Goal: Task Accomplishment & Management: Use online tool/utility

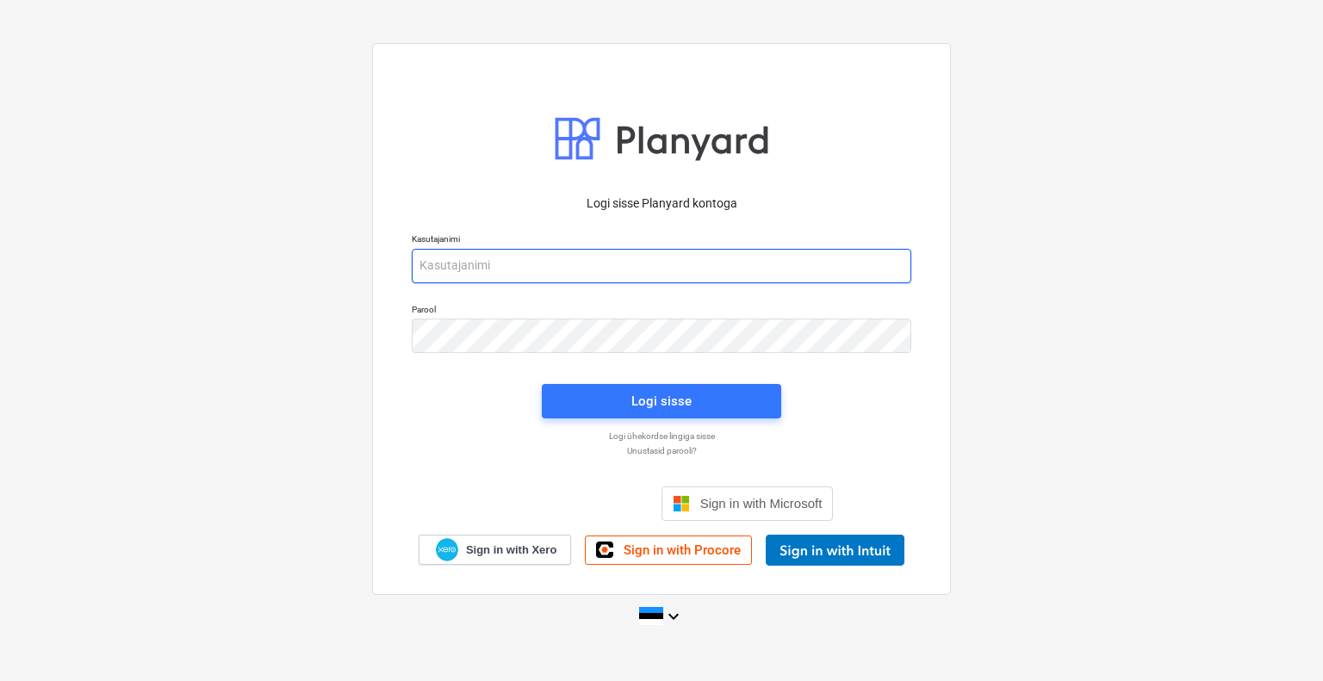
click at [645, 266] on input "email" at bounding box center [662, 266] width 500 height 34
type input "[EMAIL_ADDRESS][DOMAIN_NAME]"
click at [668, 400] on div "Logi sisse" at bounding box center [661, 401] width 60 height 22
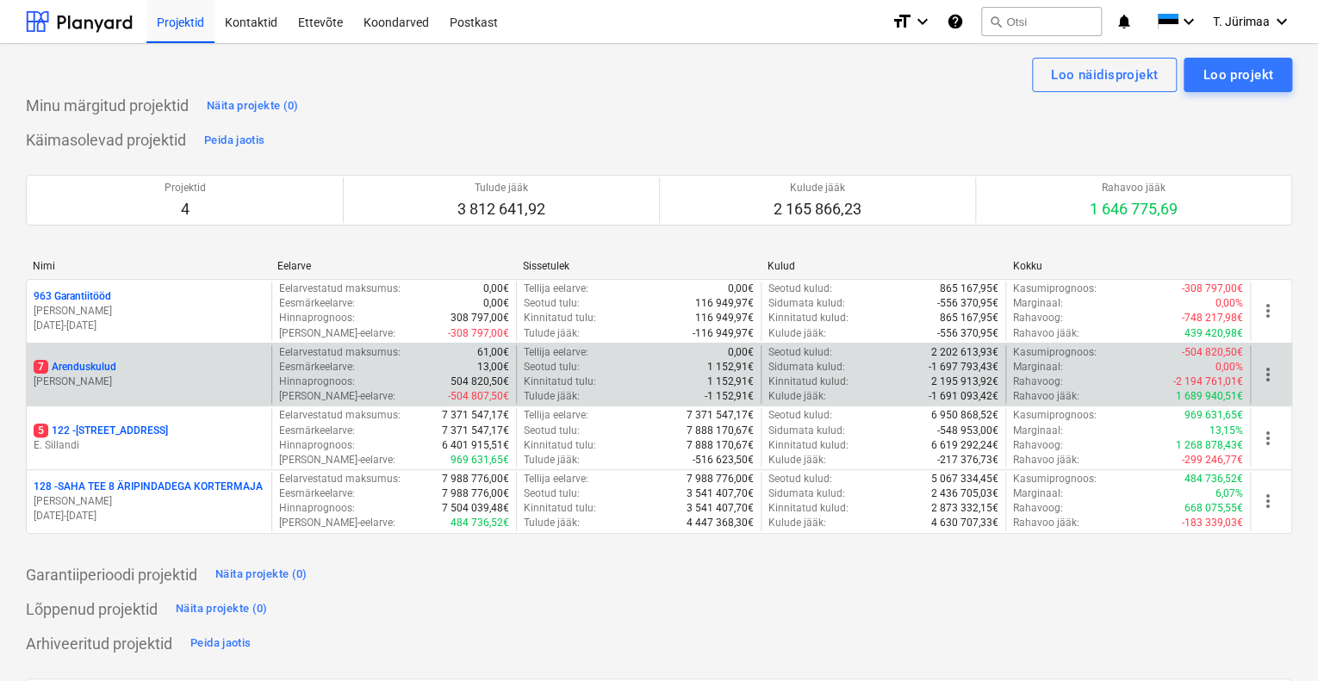
click at [183, 375] on p "[PERSON_NAME]" at bounding box center [149, 382] width 231 height 15
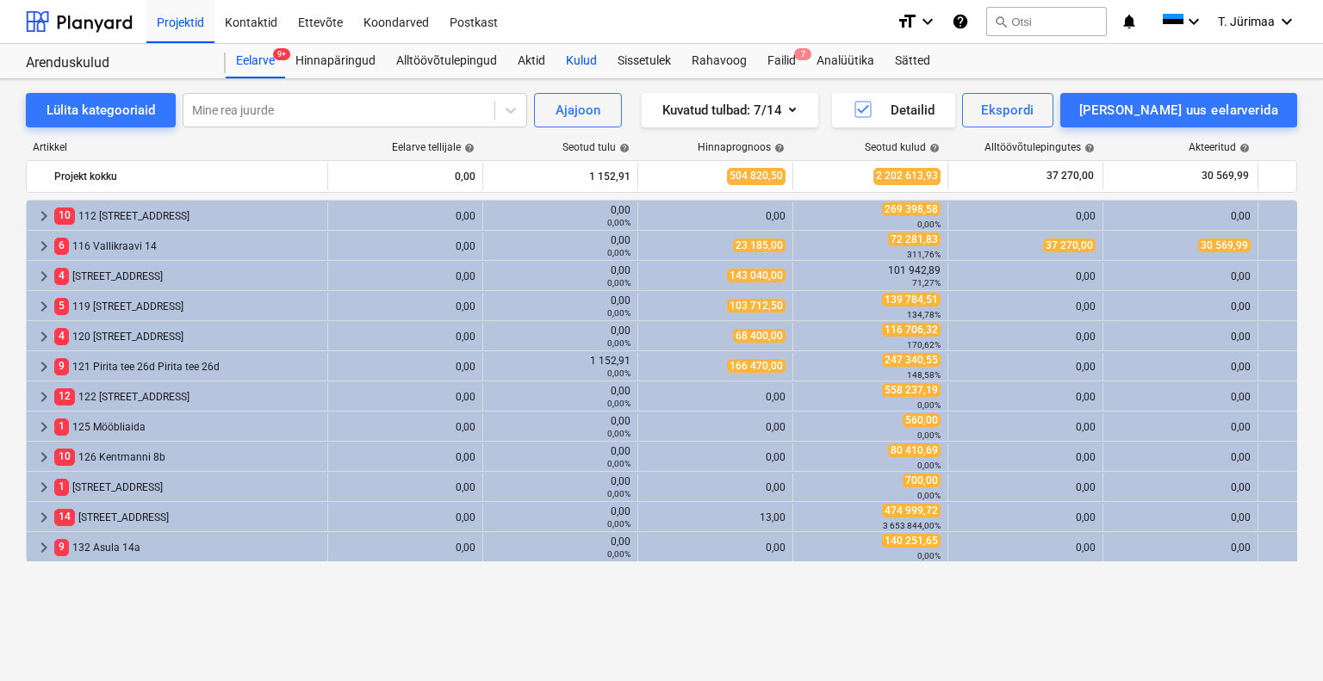
click at [593, 58] on div "Kulud" at bounding box center [582, 61] width 52 height 34
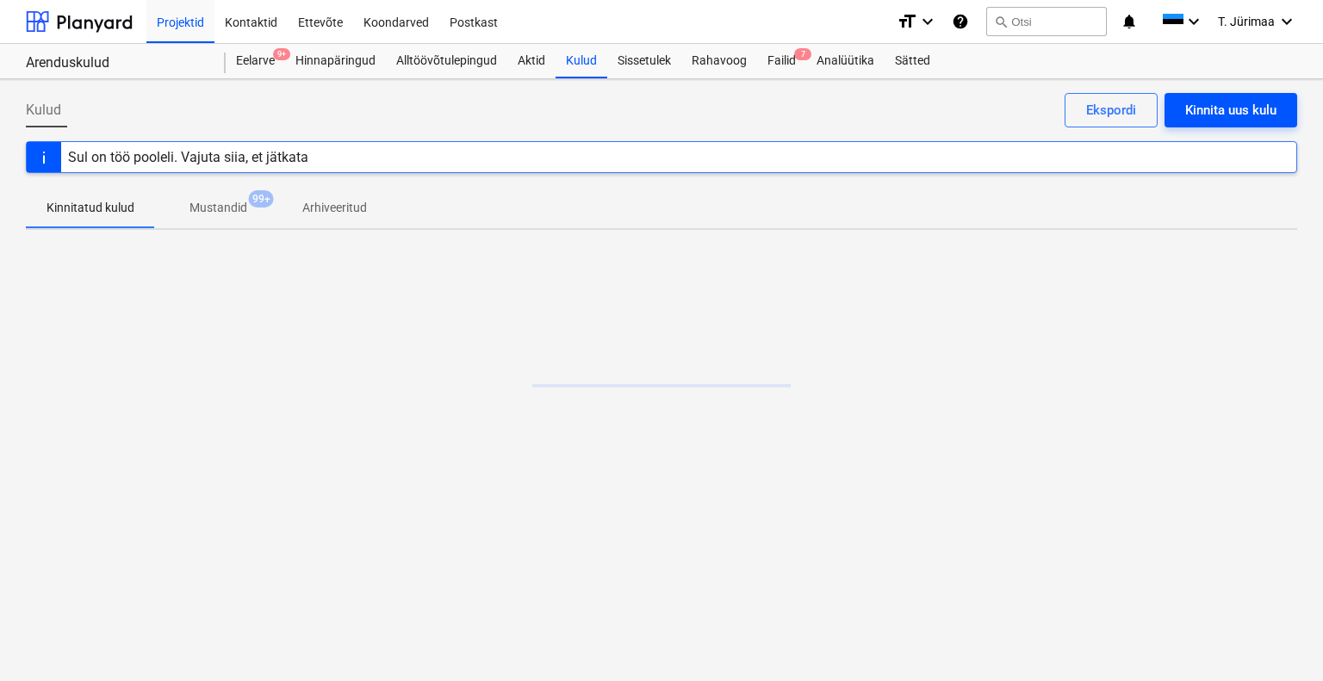
click at [1190, 111] on div "Kinnita uus kulu" at bounding box center [1230, 110] width 91 height 22
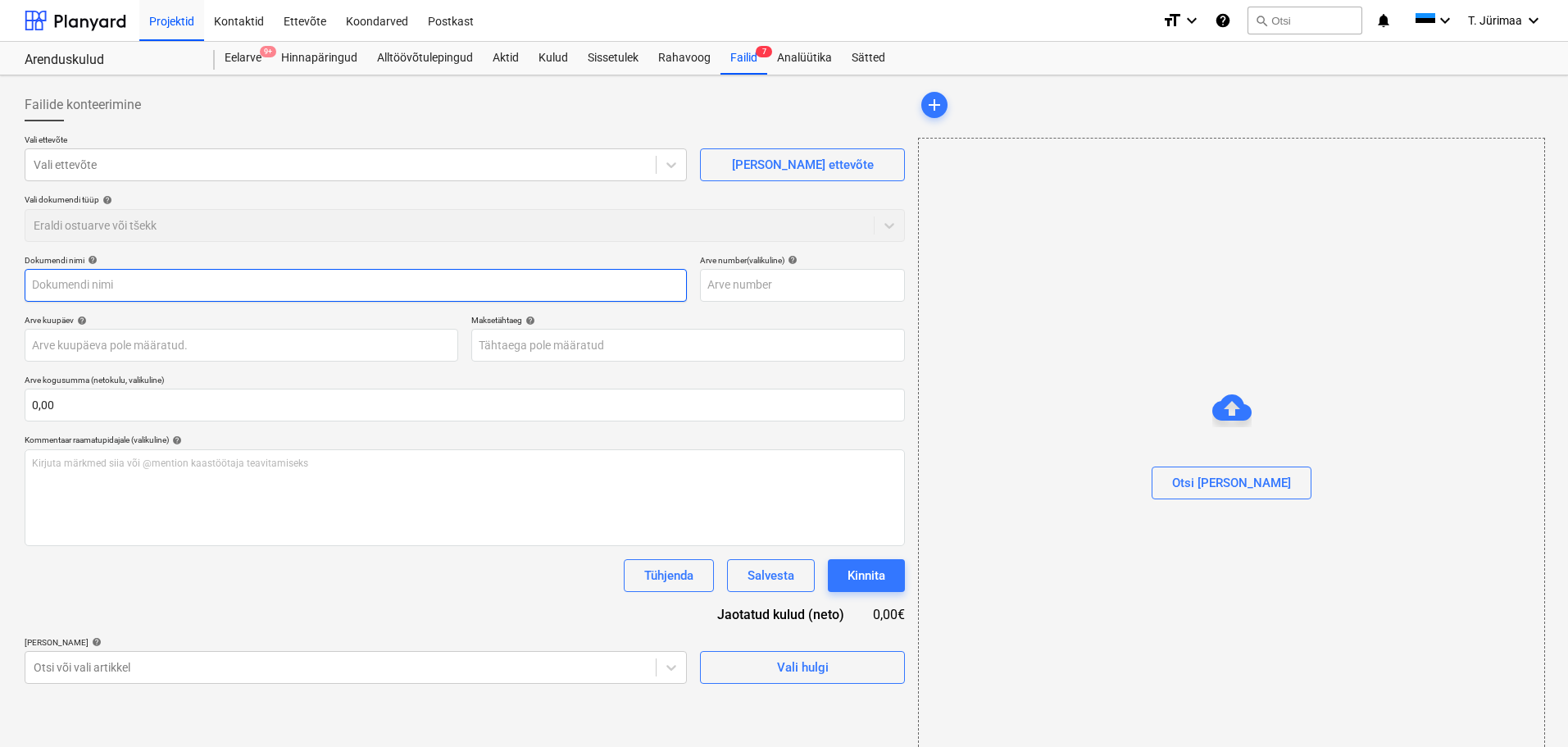
type input "583753083581.pdf"
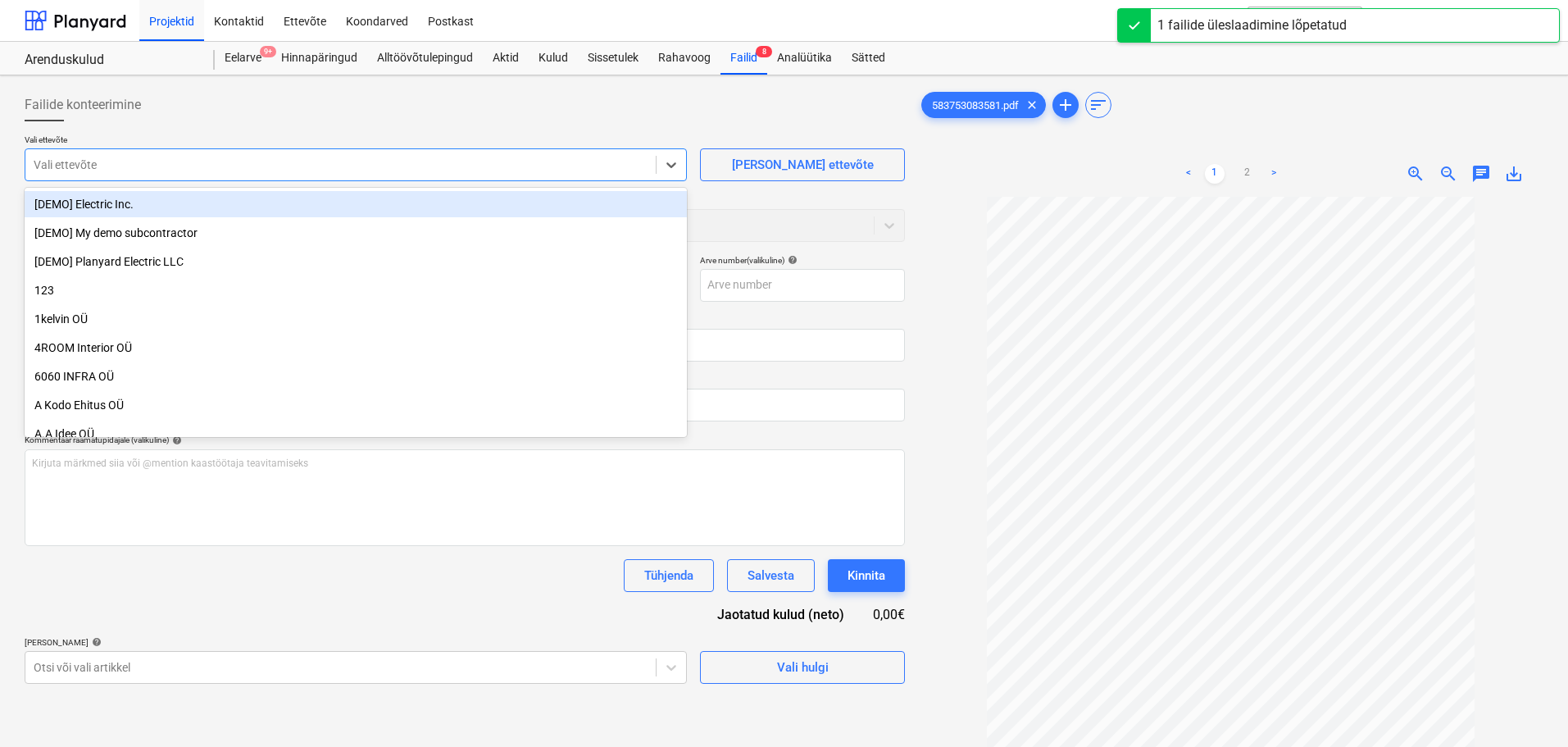
click at [565, 170] on div at bounding box center [340, 165] width 614 height 16
type input "enef"
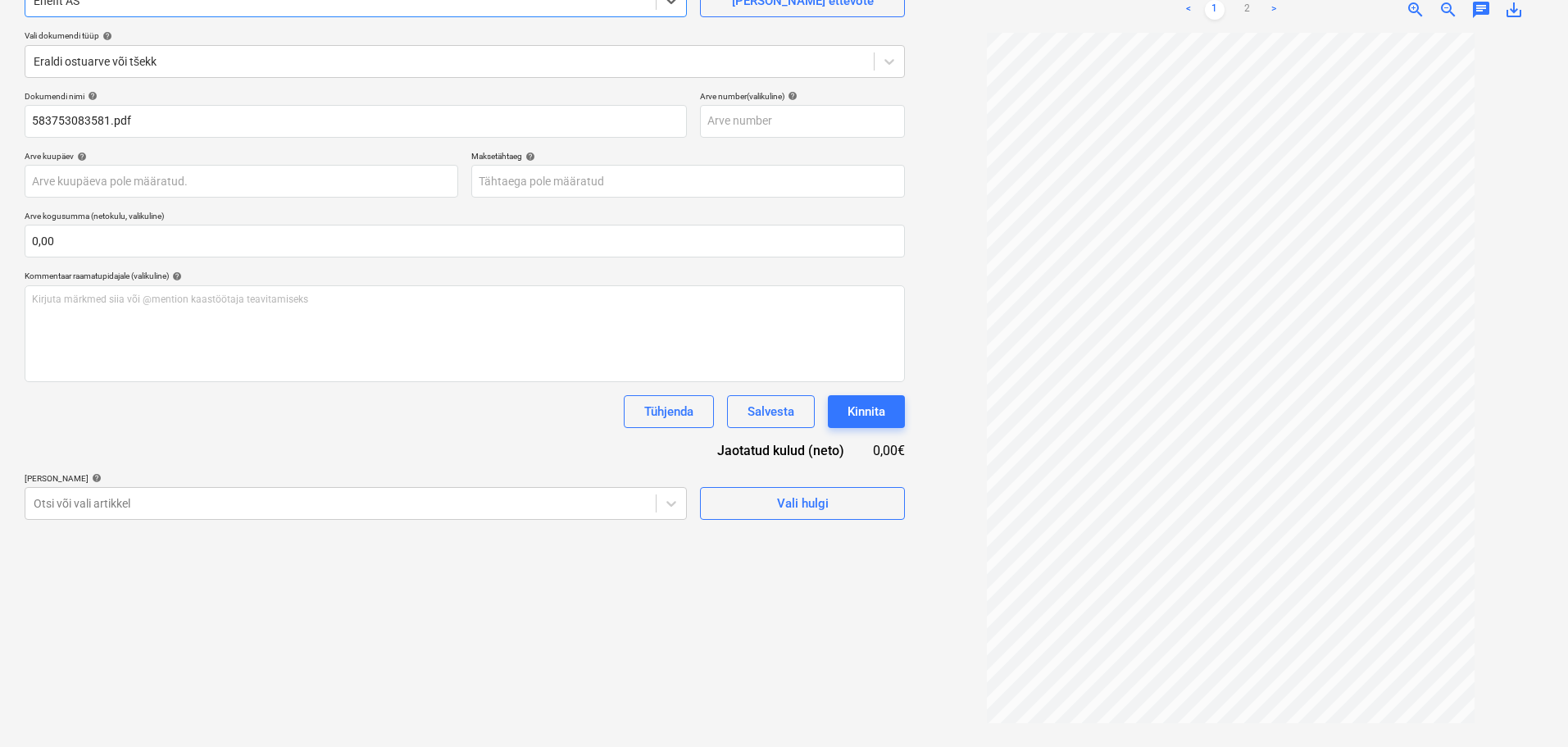
click at [165, 479] on div "[PERSON_NAME] artiklid help" at bounding box center [356, 478] width 662 height 10
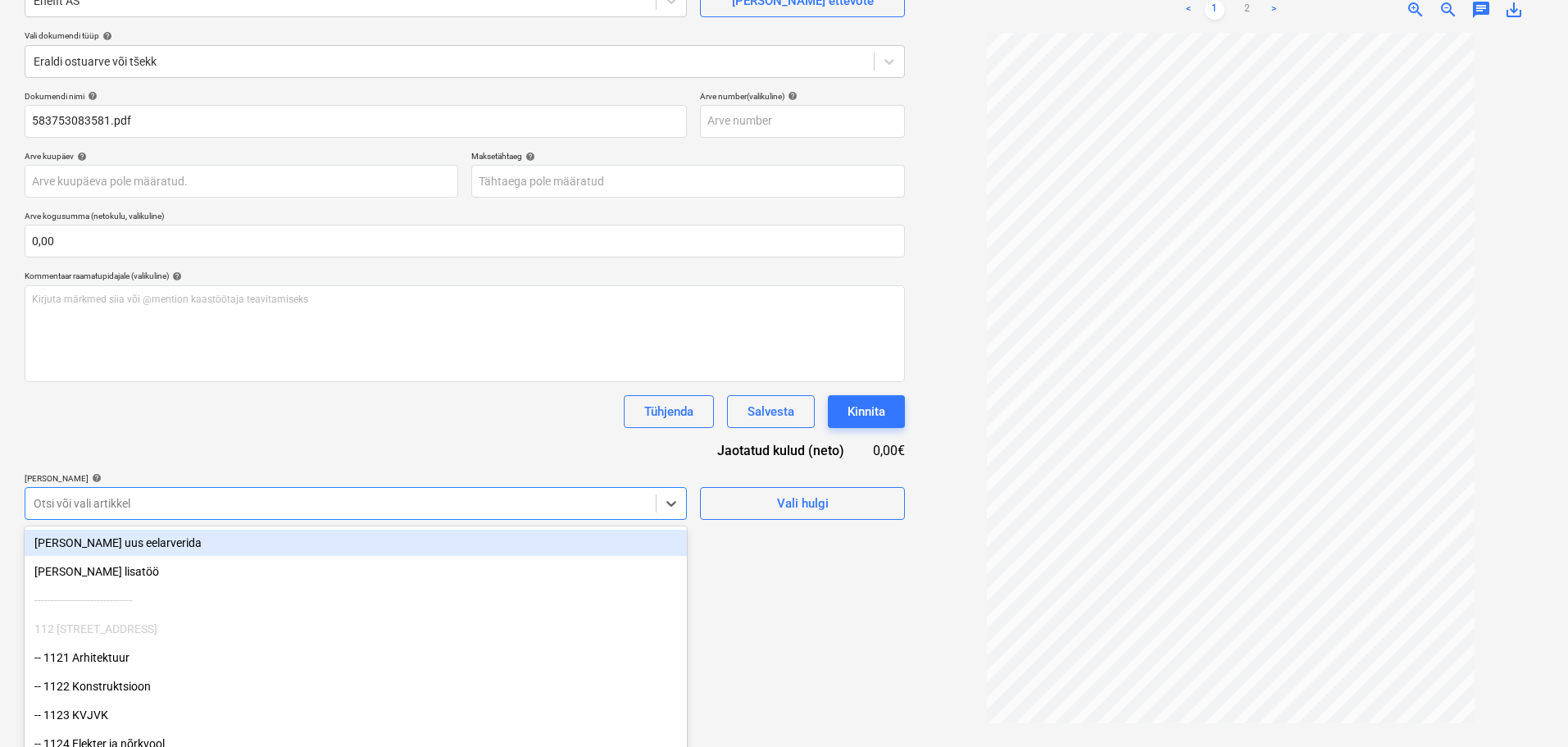
click at [166, 496] on div "Failide konteerimine Vali ettevõte Enefit AS [PERSON_NAME] uus ettevõte Vali do…" at bounding box center [464, 329] width 893 height 822
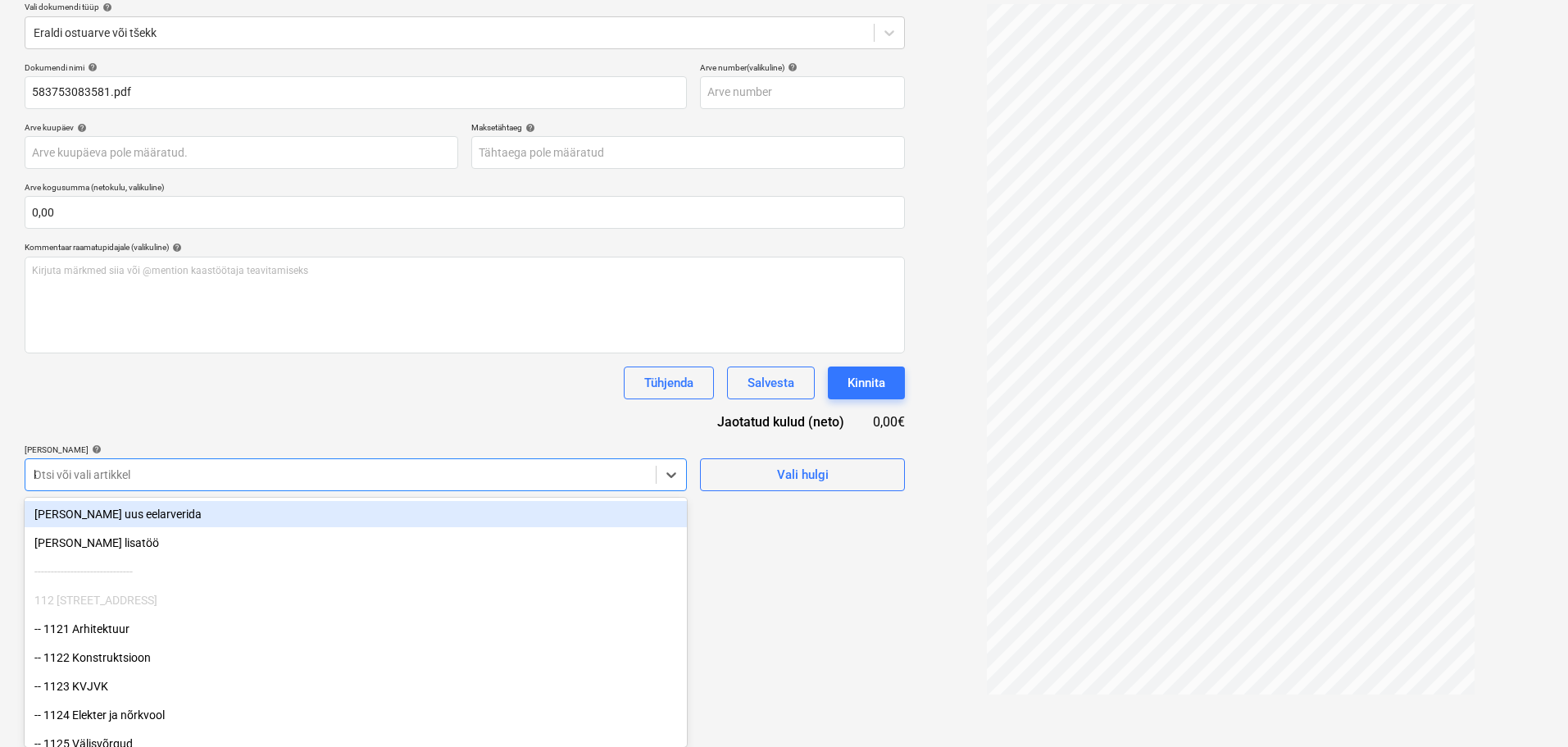
scroll to position [164, 0]
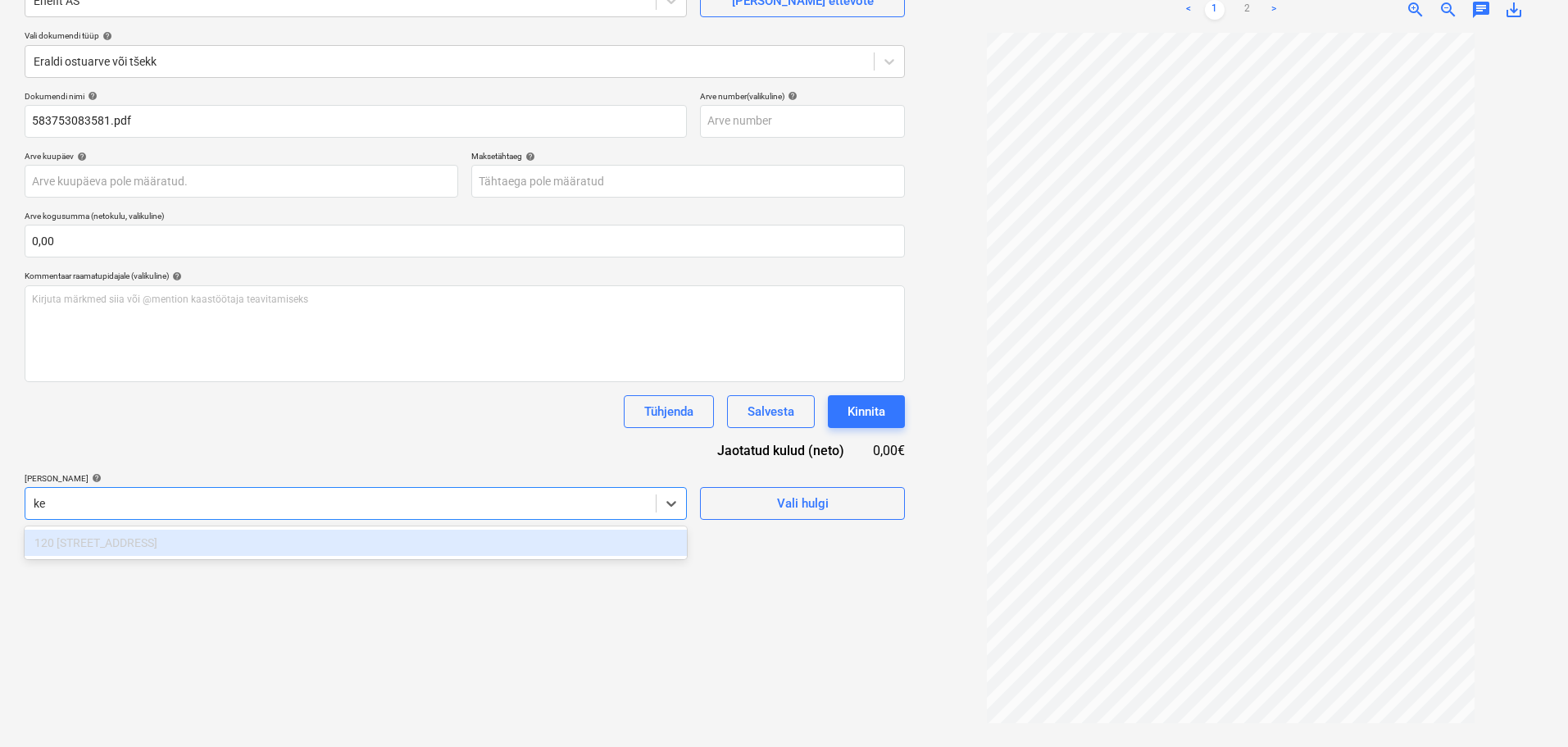
type input "k"
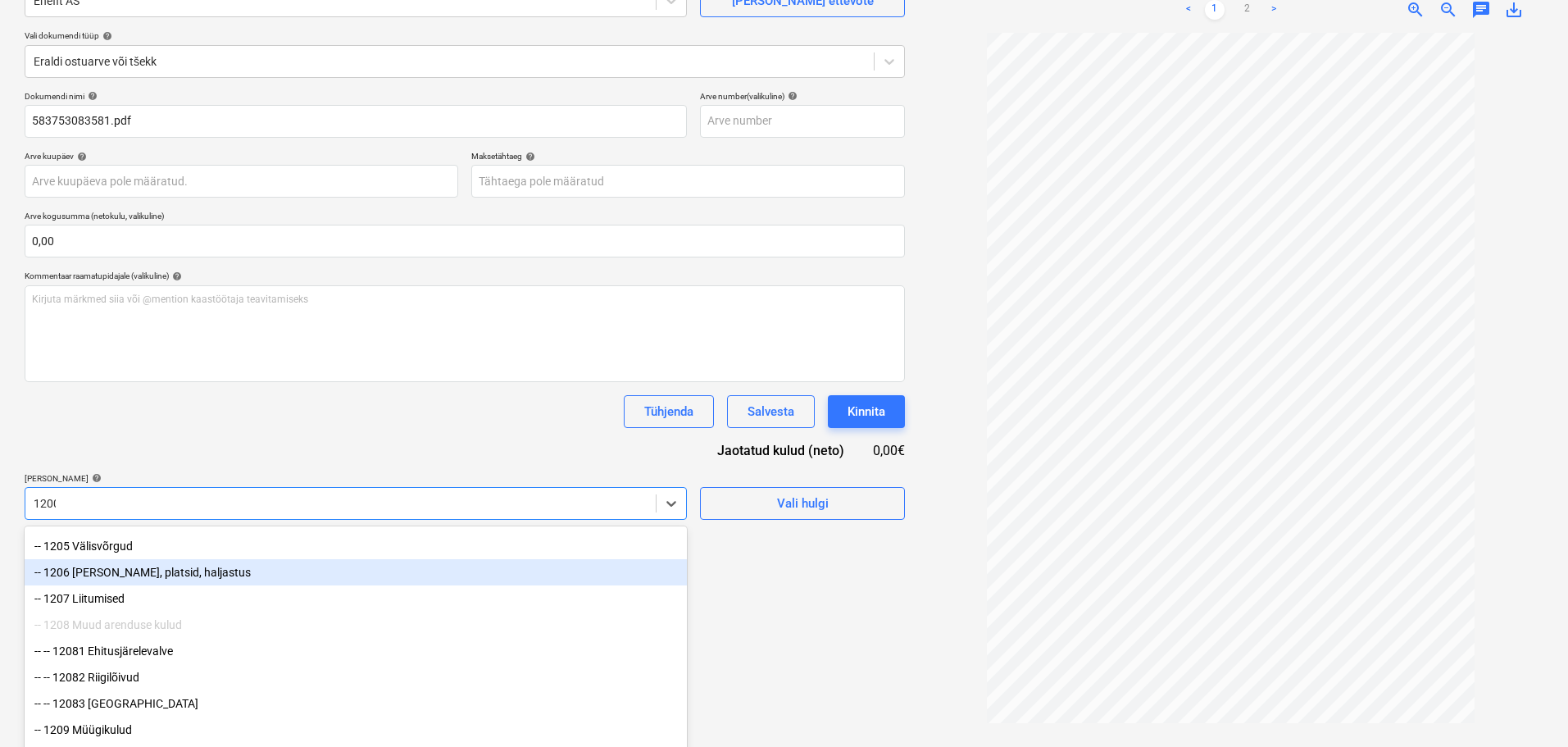
scroll to position [0, 0]
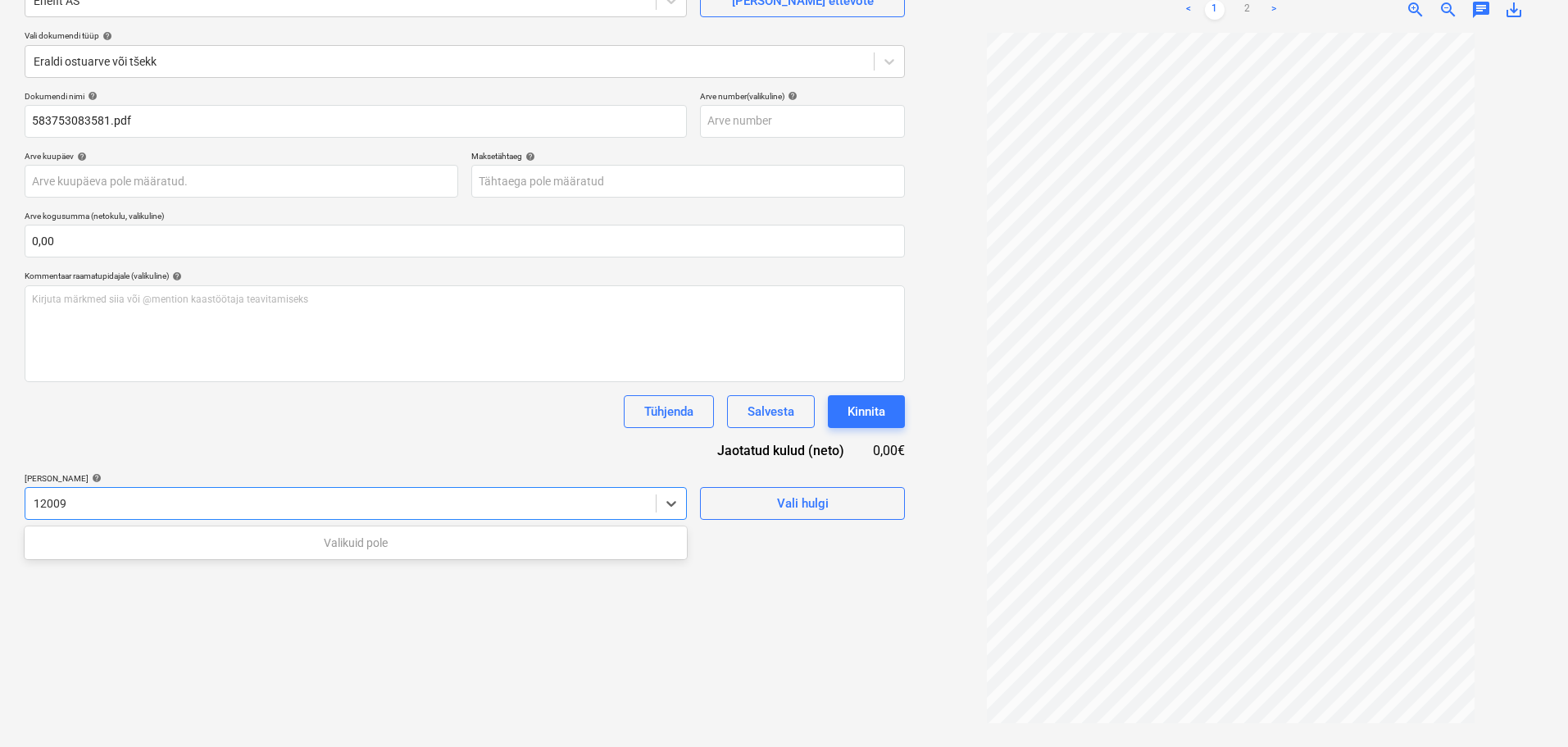
type input "12009"
click at [237, 461] on div "Dokumendi nimi help 583753083581.pdf Arve number (valikuline) help Arve kuupäev…" at bounding box center [464, 305] width 880 height 428
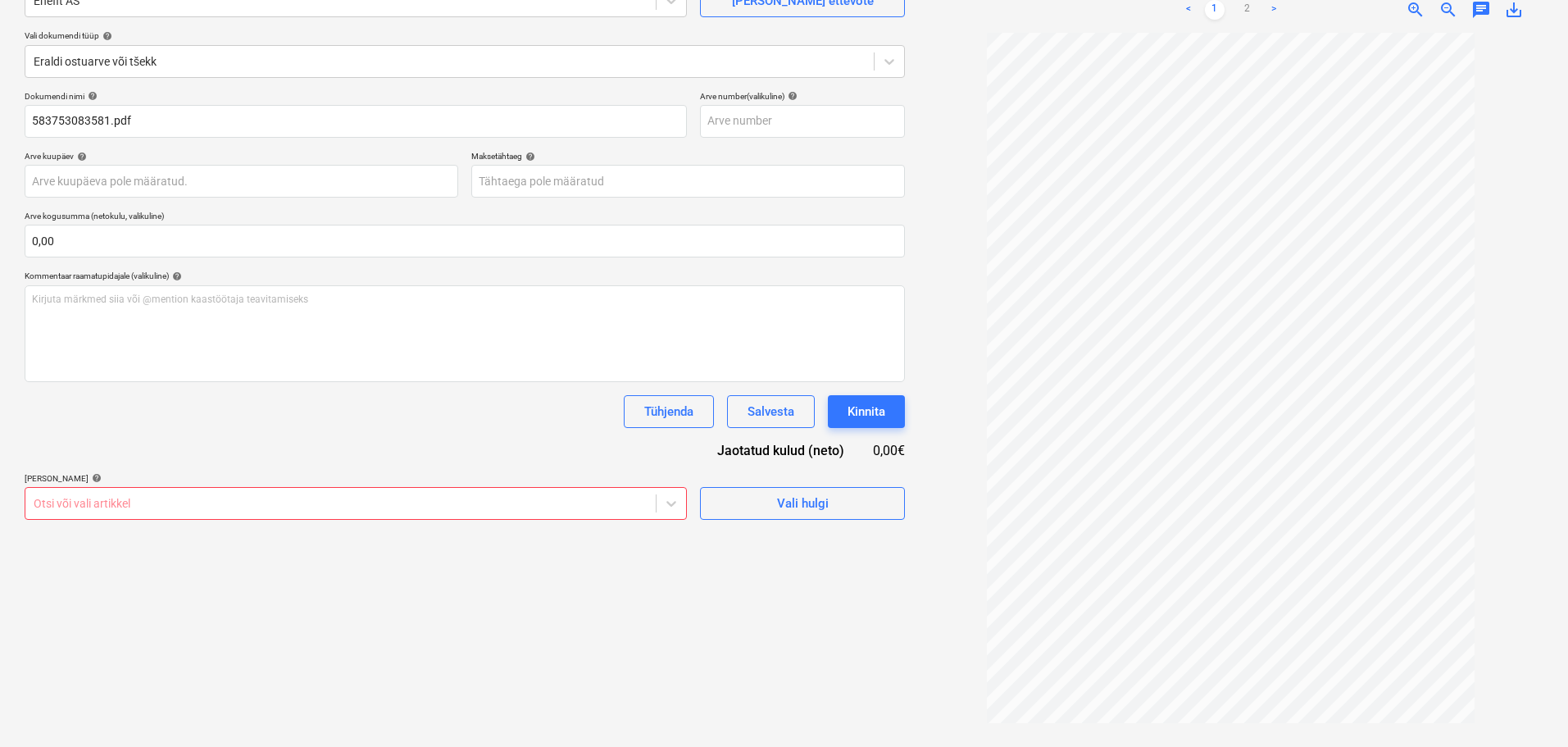
click at [234, 500] on body "Projektid Kontaktid Ettevõte Koondarved Postkast format_size keyboard_arrow_dow…" at bounding box center [784, 209] width 1568 height 747
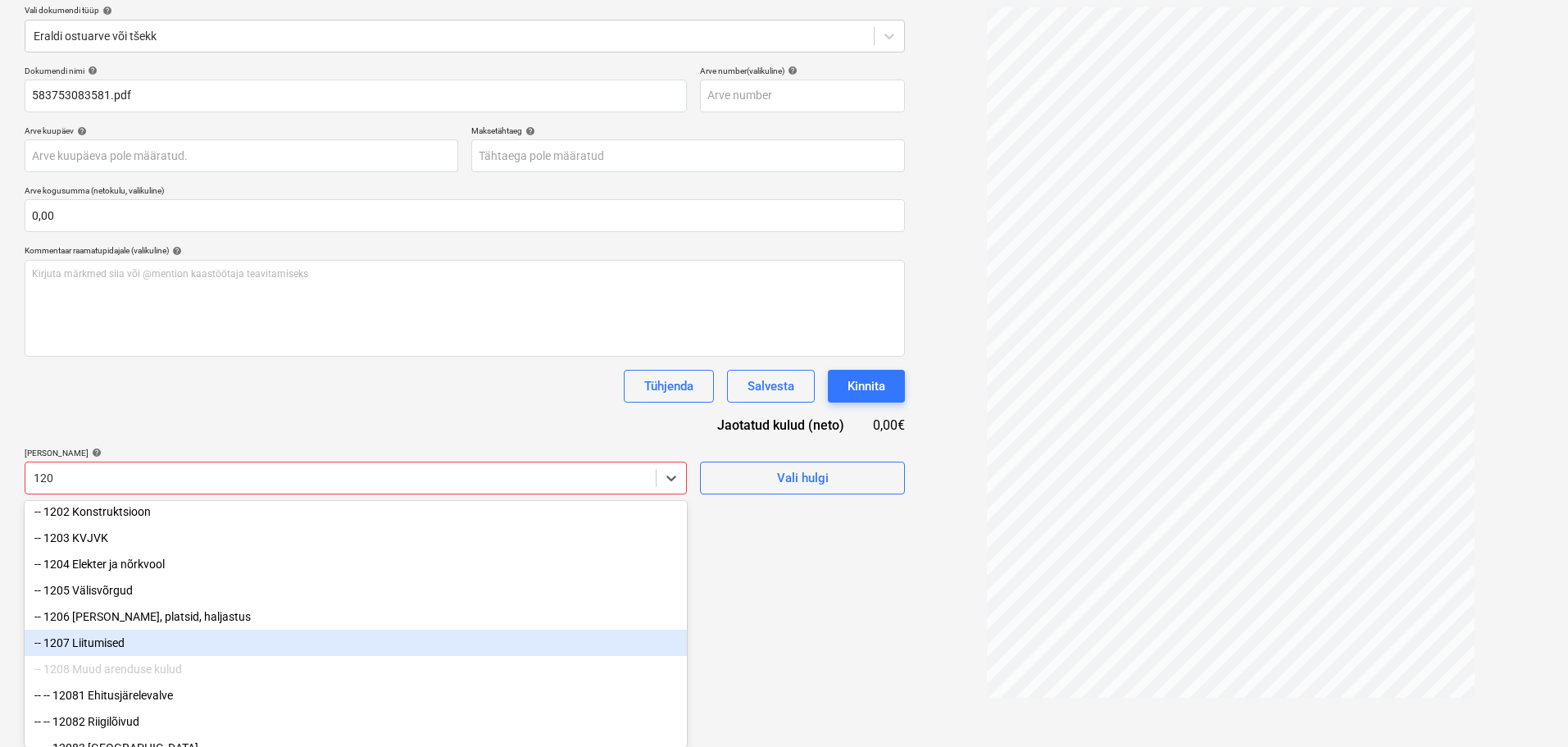
scroll to position [167, 0]
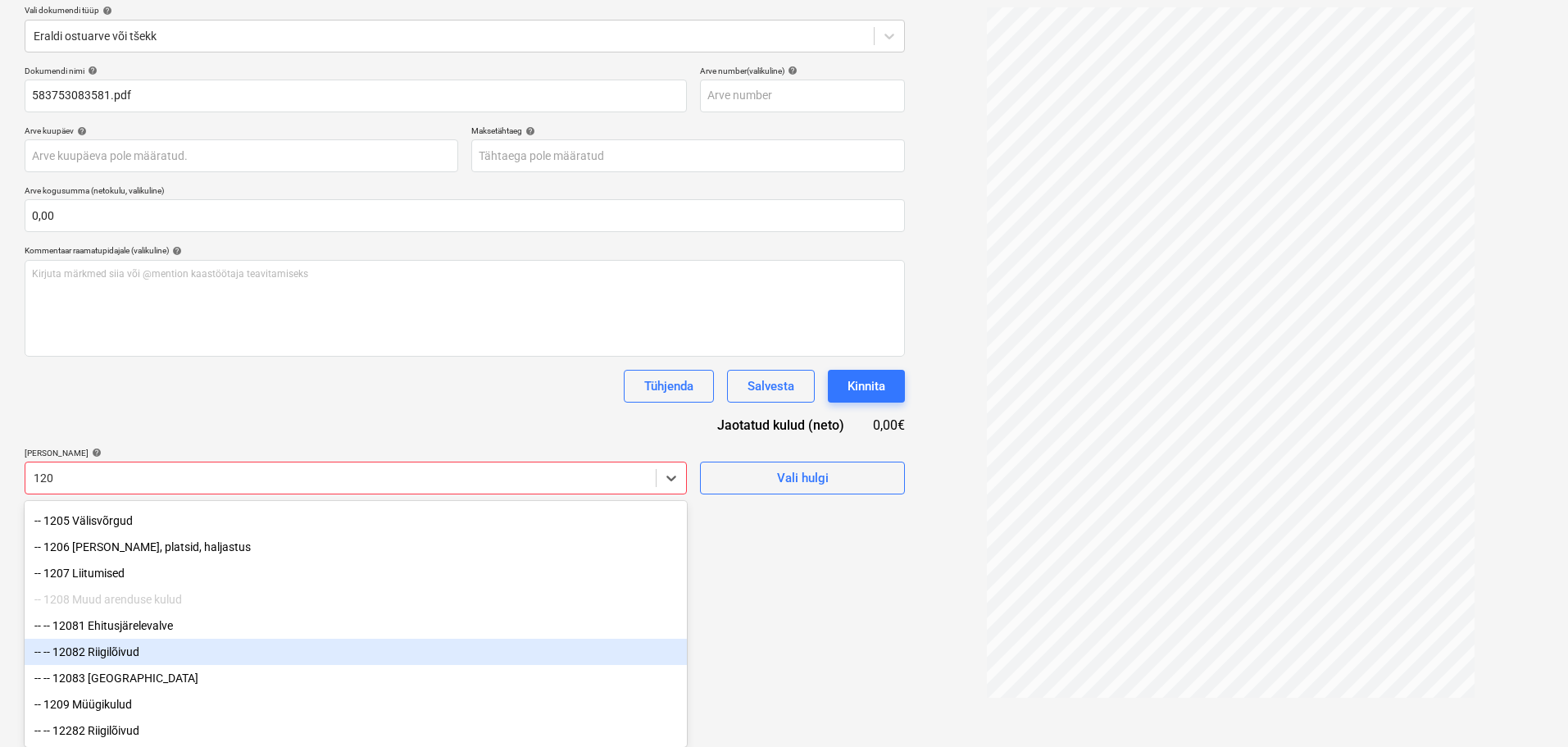
type input "1209"
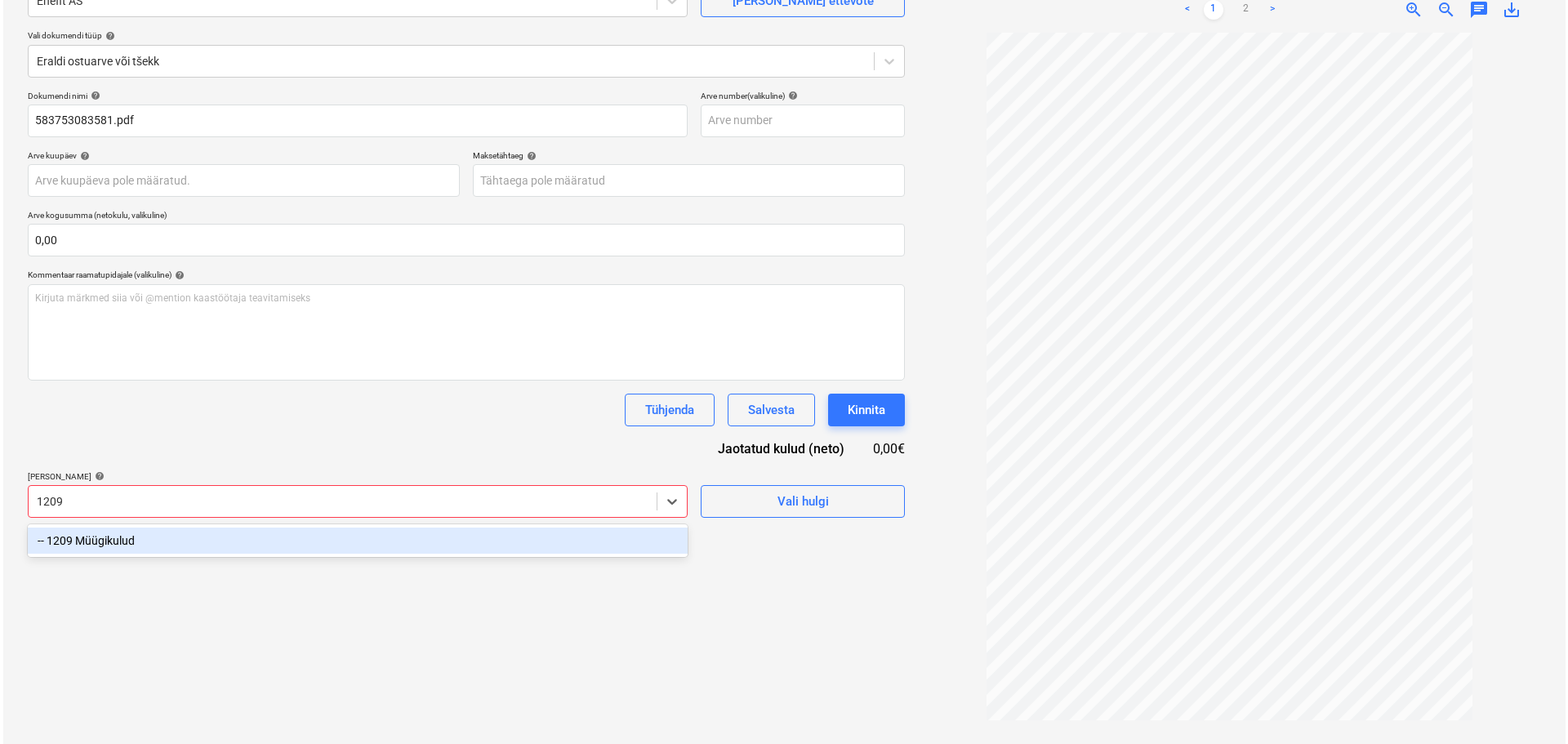
scroll to position [0, 0]
click at [252, 545] on div "-- 1209 Müügikulud" at bounding box center [355, 540] width 660 height 27
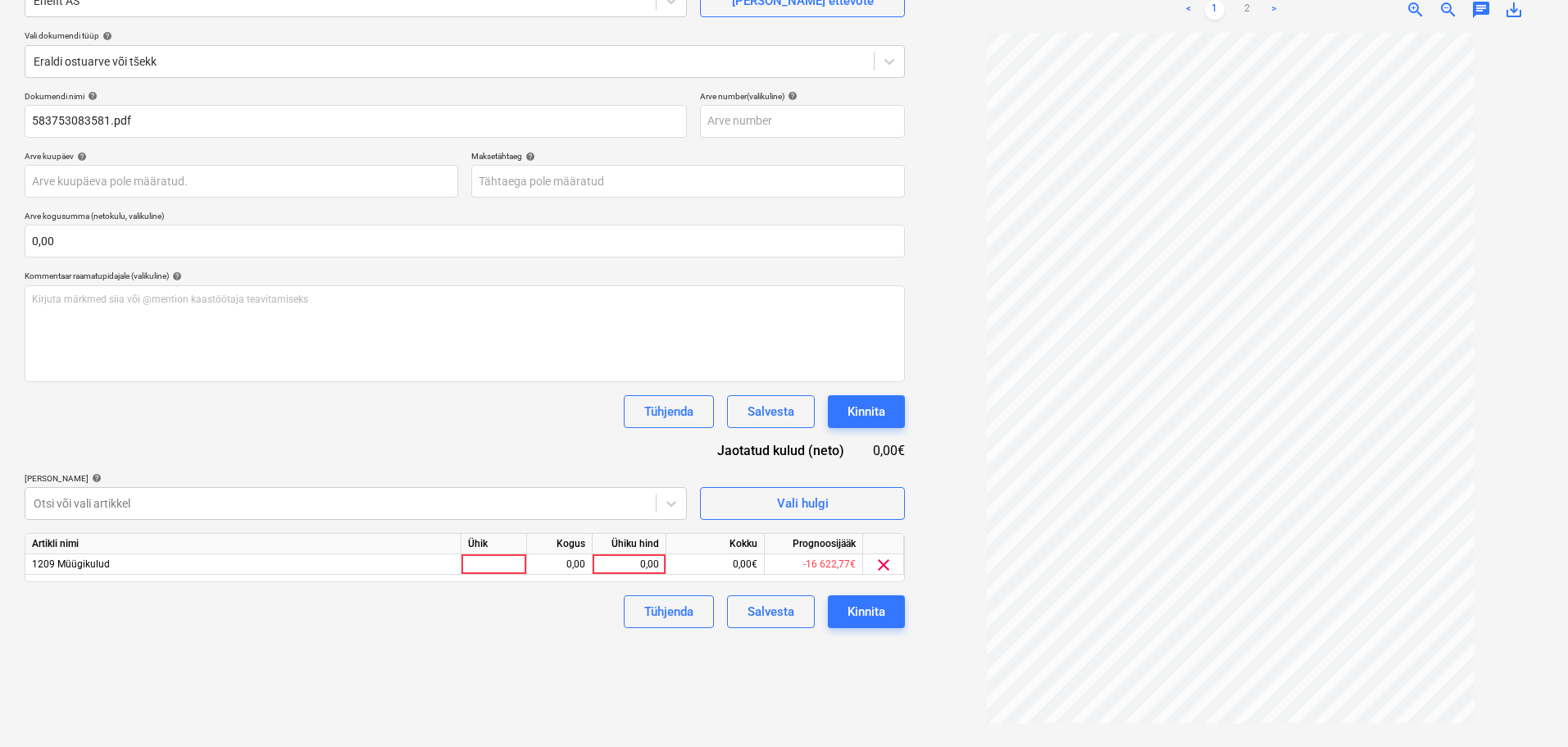
click at [351, 464] on div "Dokumendi nimi help 583753083581.pdf Arve number (valikuline) help Arve kuupäev…" at bounding box center [464, 360] width 880 height 537
click at [496, 566] on div at bounding box center [494, 564] width 66 height 21
type input "kompl"
type input "10,78"
click at [563, 647] on div "Failide konteerimine Vali ettevõte Enefit AS [PERSON_NAME] uus ettevõte Vali do…" at bounding box center [464, 329] width 893 height 822
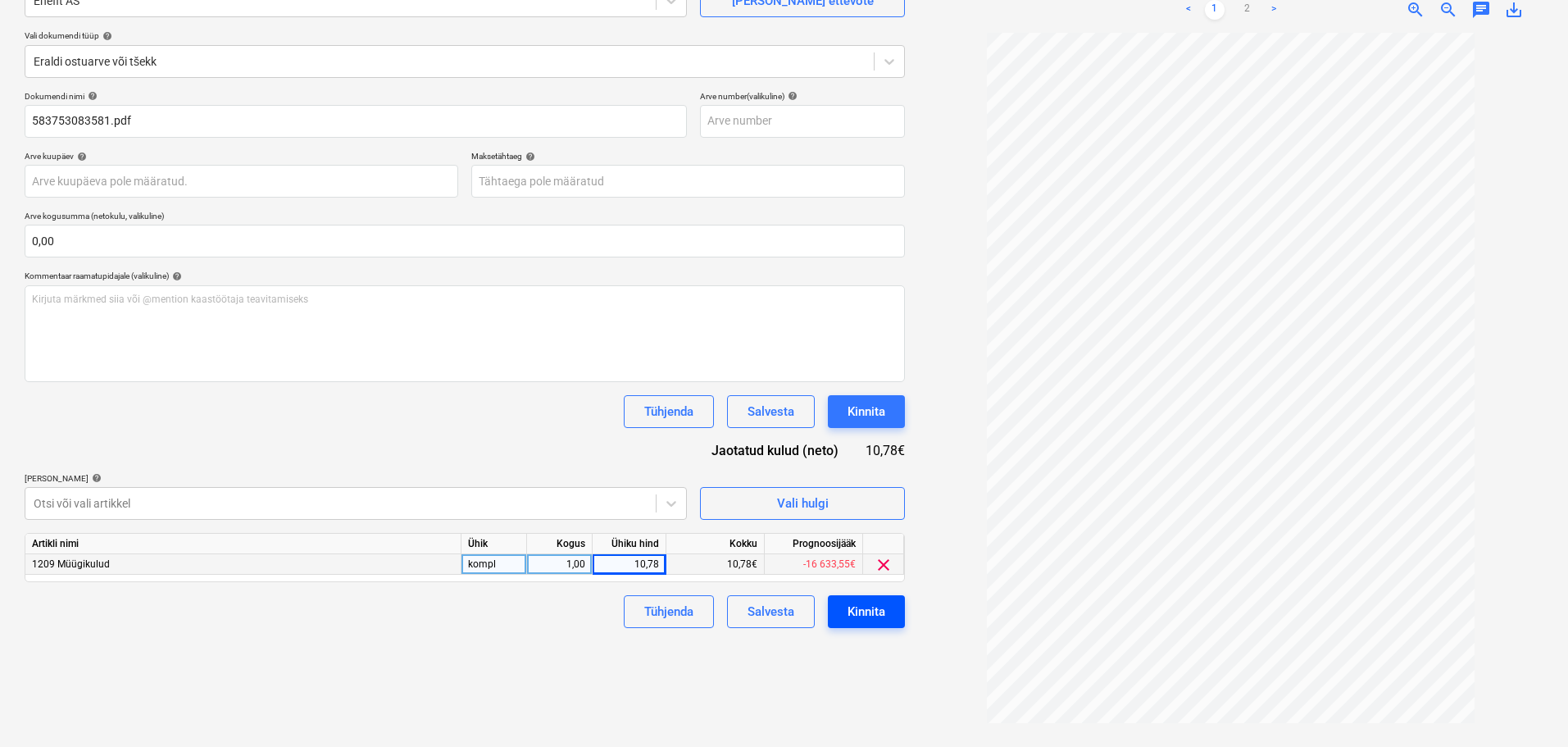
click at [850, 607] on div "Kinnita" at bounding box center [867, 611] width 38 height 21
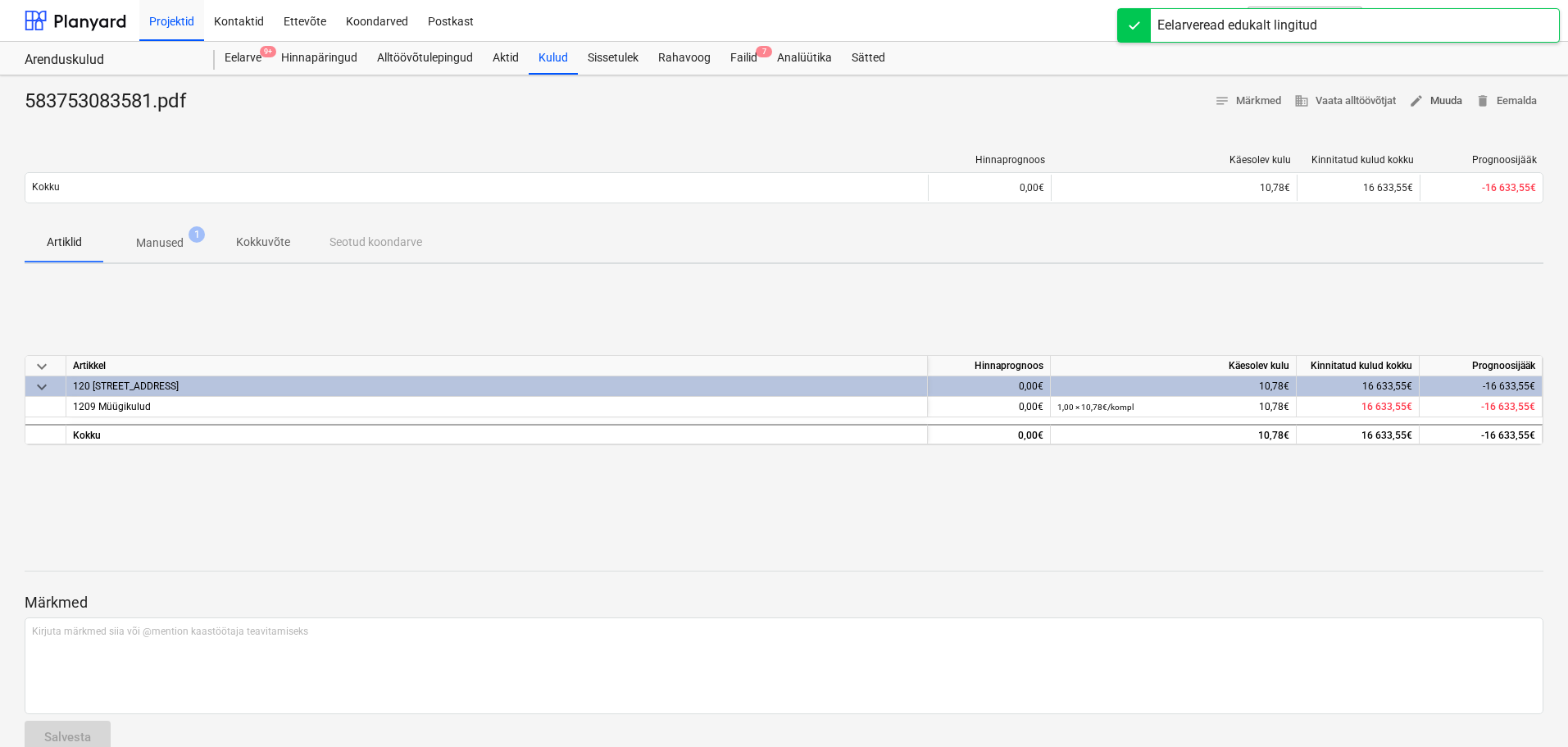
click at [1258, 103] on span "edit Muuda" at bounding box center [1436, 101] width 53 height 19
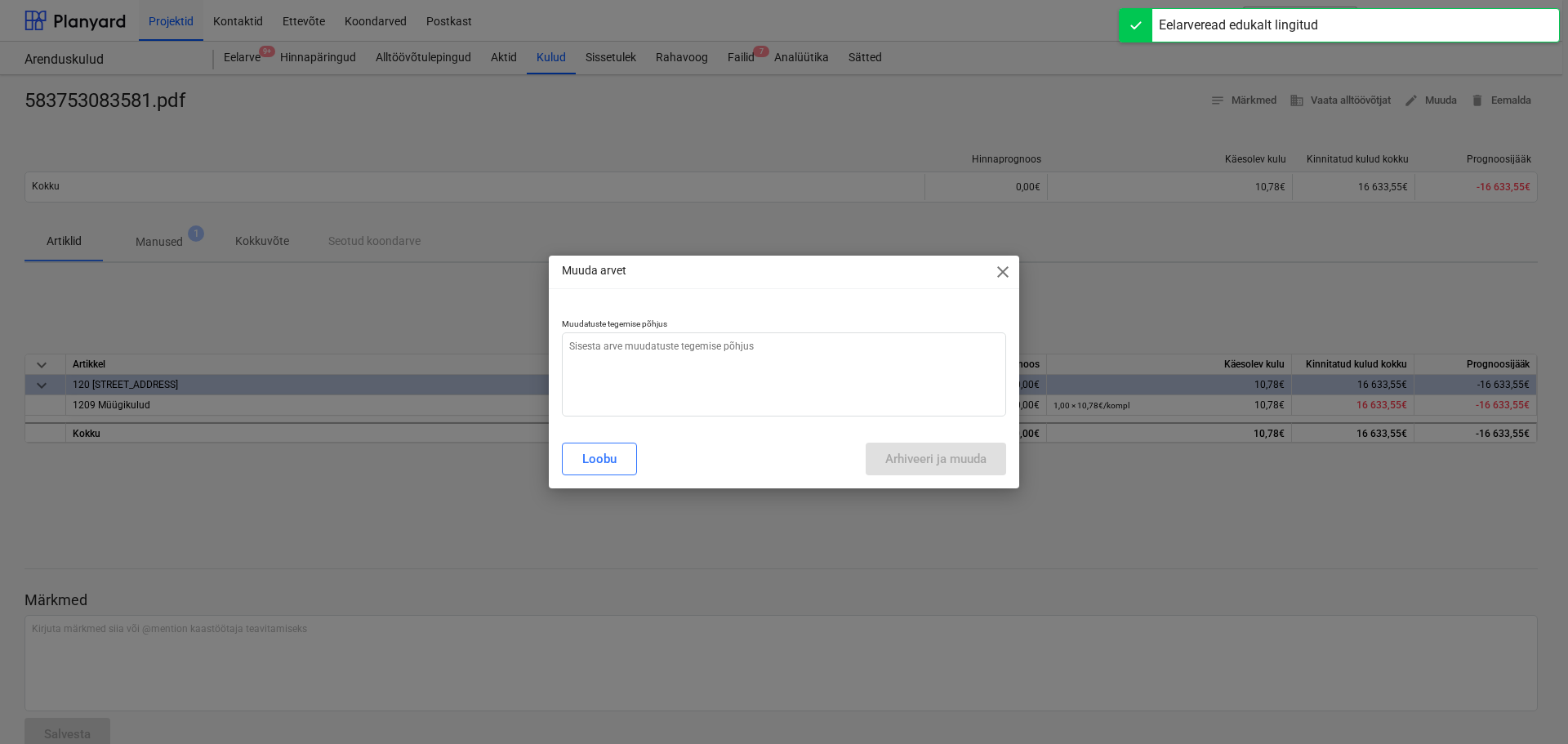
type textarea "x"
click at [789, 373] on textarea at bounding box center [784, 374] width 445 height 84
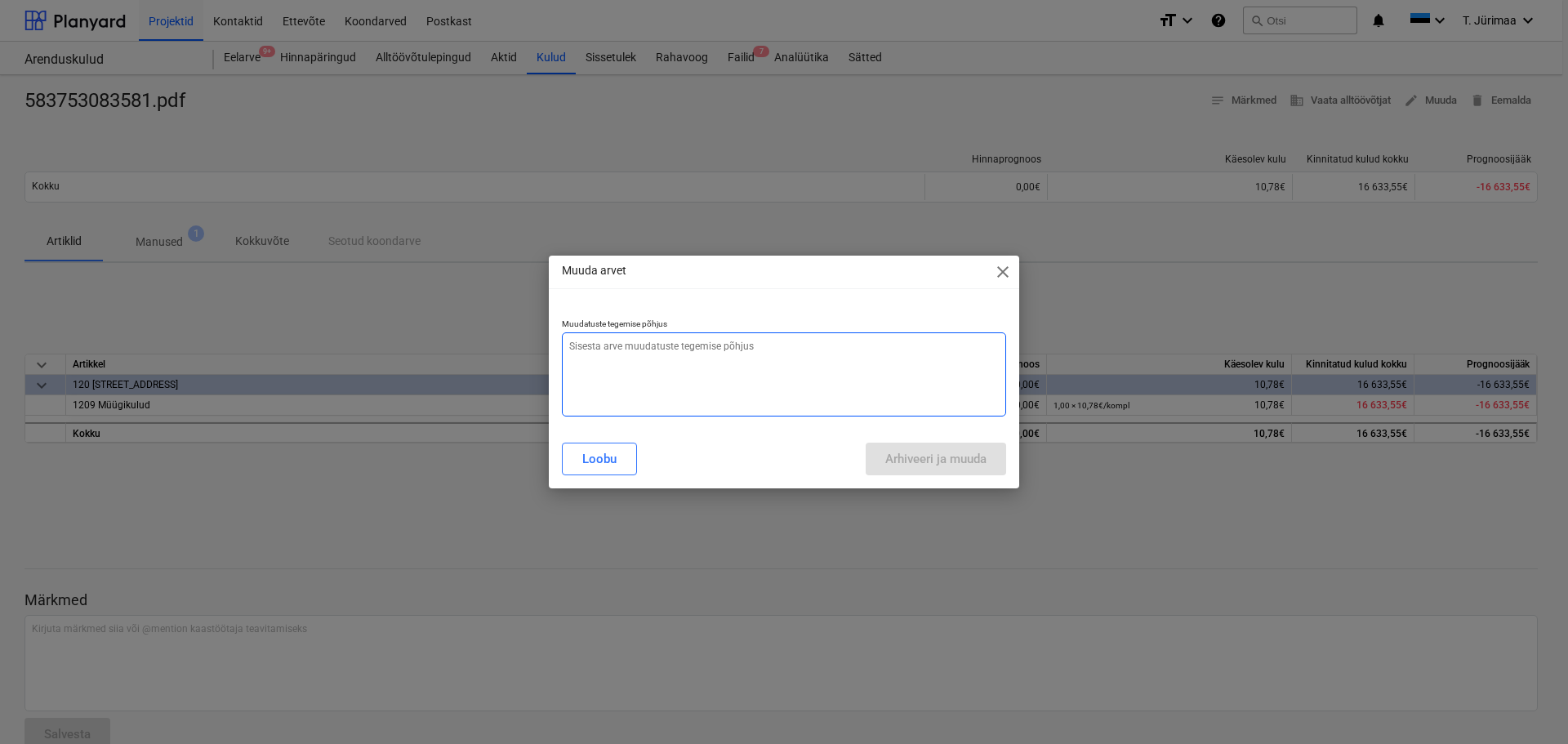
type textarea "V"
type textarea "x"
type textarea "Va"
type textarea "x"
type textarea "Val"
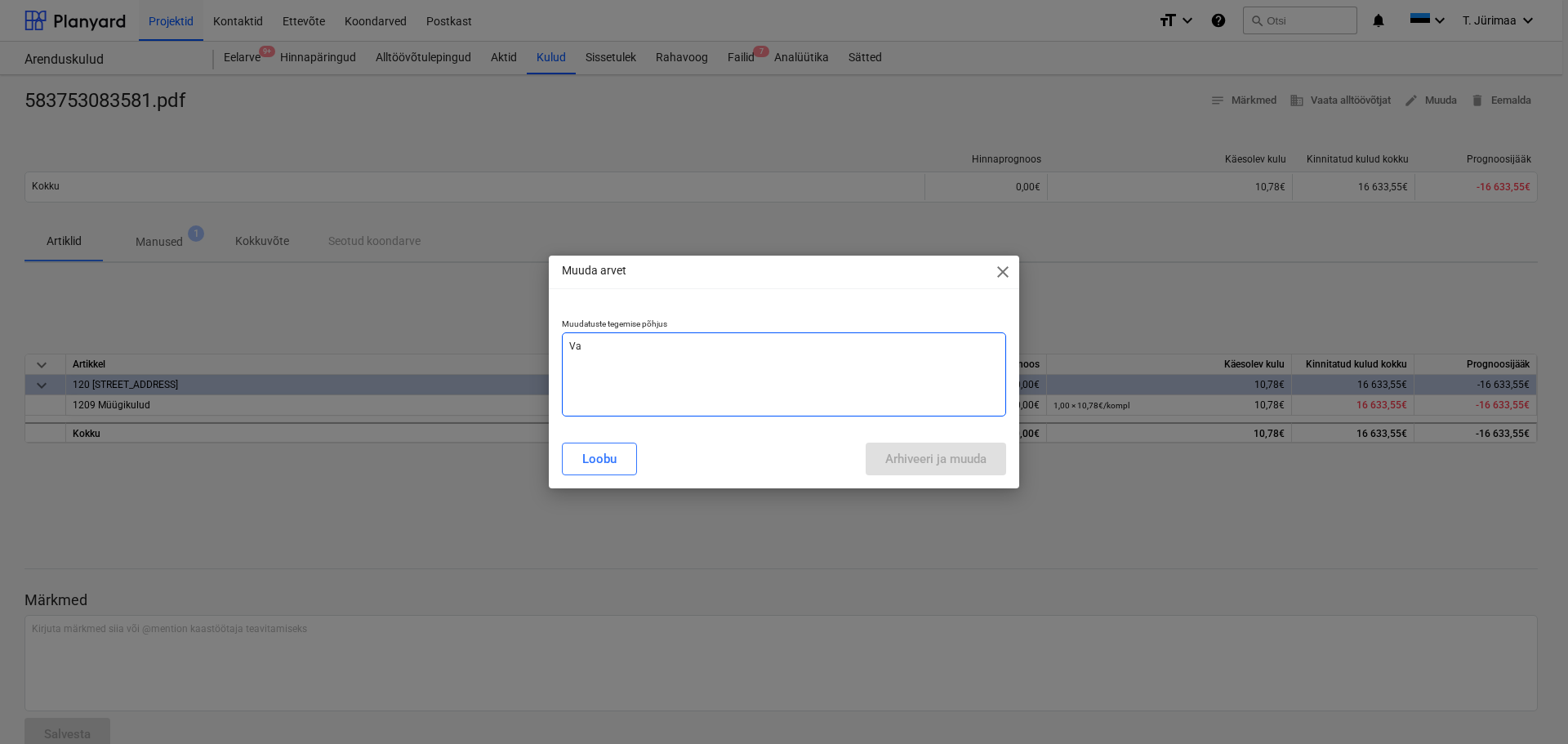
type textarea "x"
type textarea "Vale"
type textarea "x"
type textarea "Vale"
type textarea "x"
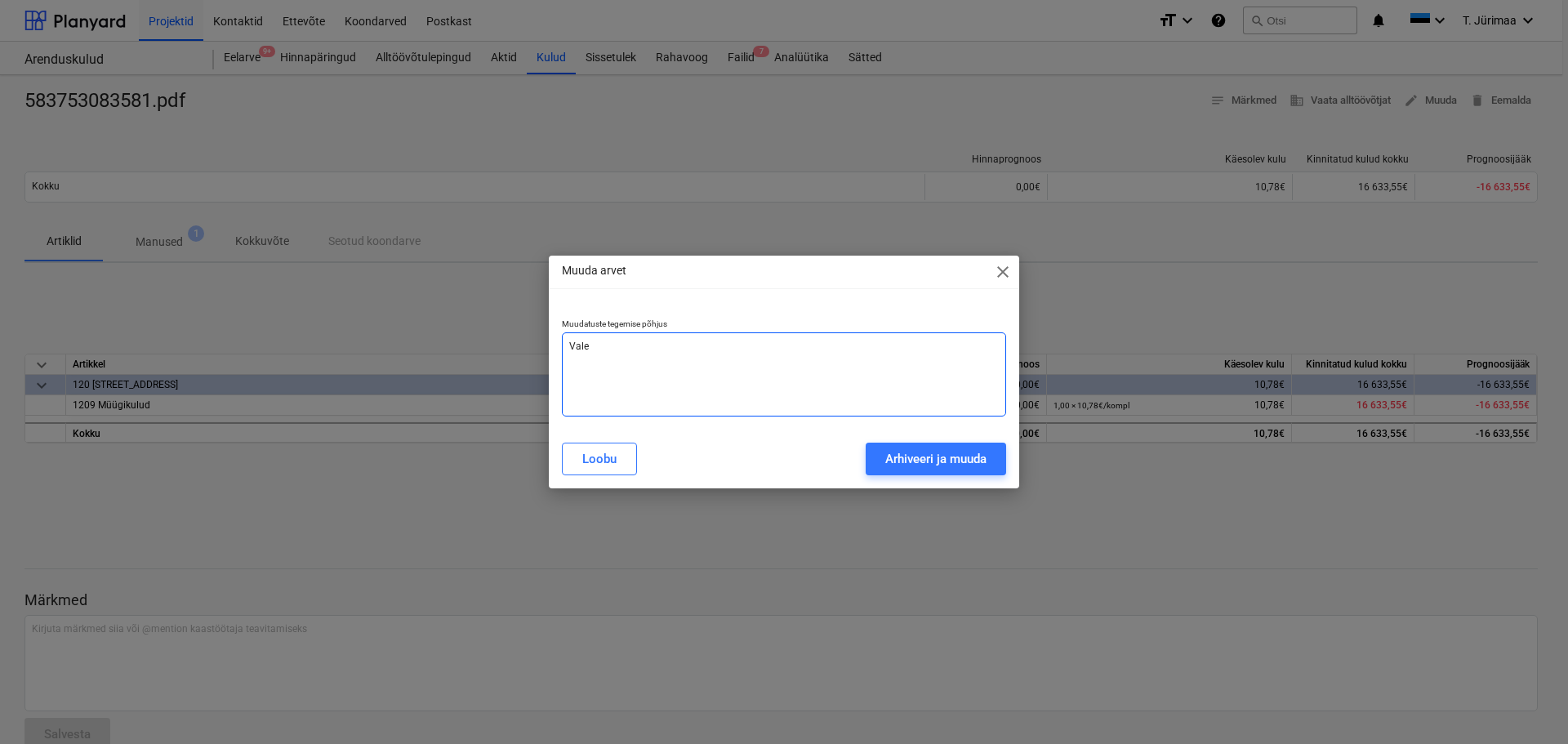
type textarea "Vale s"
type textarea "x"
type textarea "Vale su"
type textarea "x"
type textarea "Vale sum"
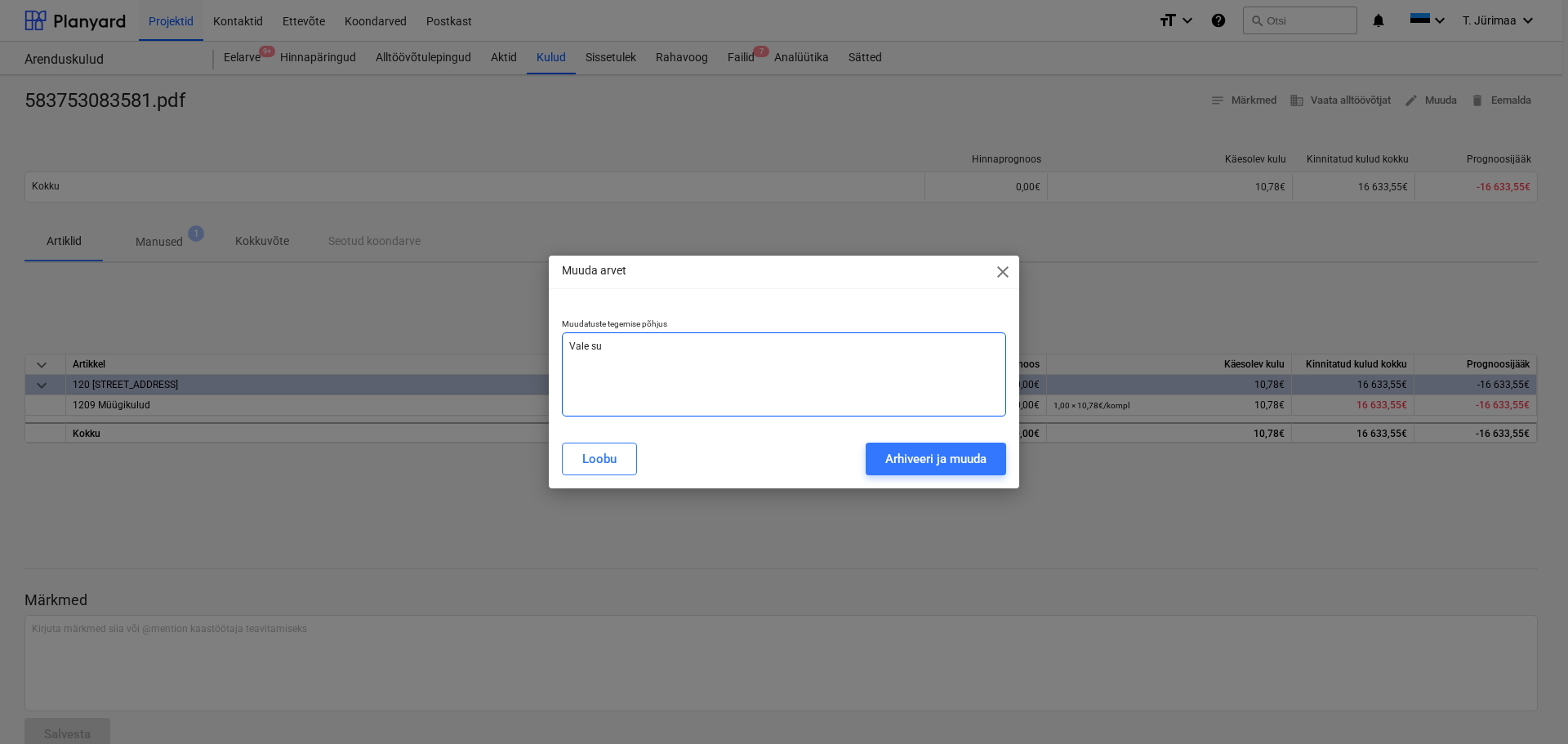
type textarea "x"
type textarea "Vale summ"
type textarea "x"
type textarea "Vale summa"
type textarea "x"
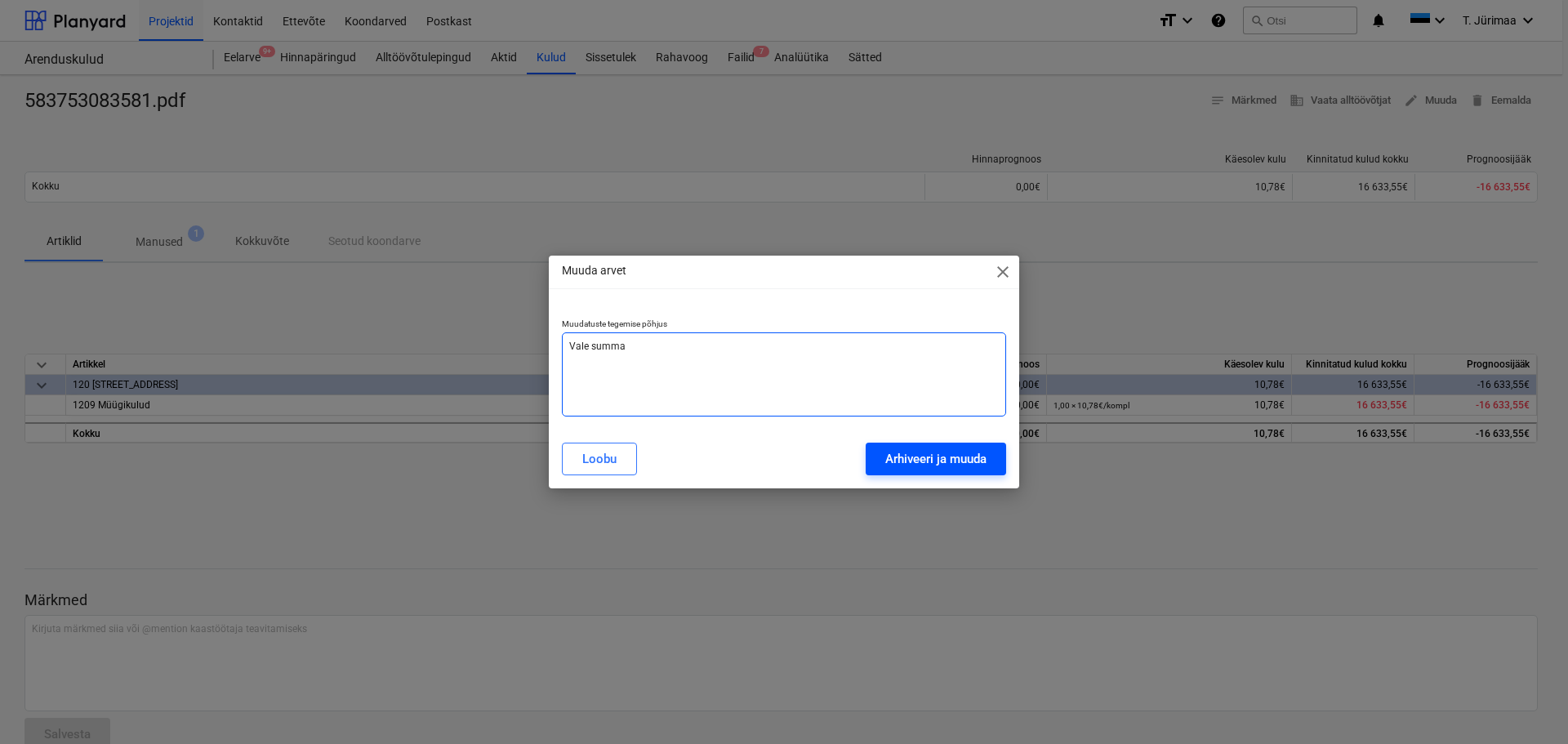
type textarea "Vale summa"
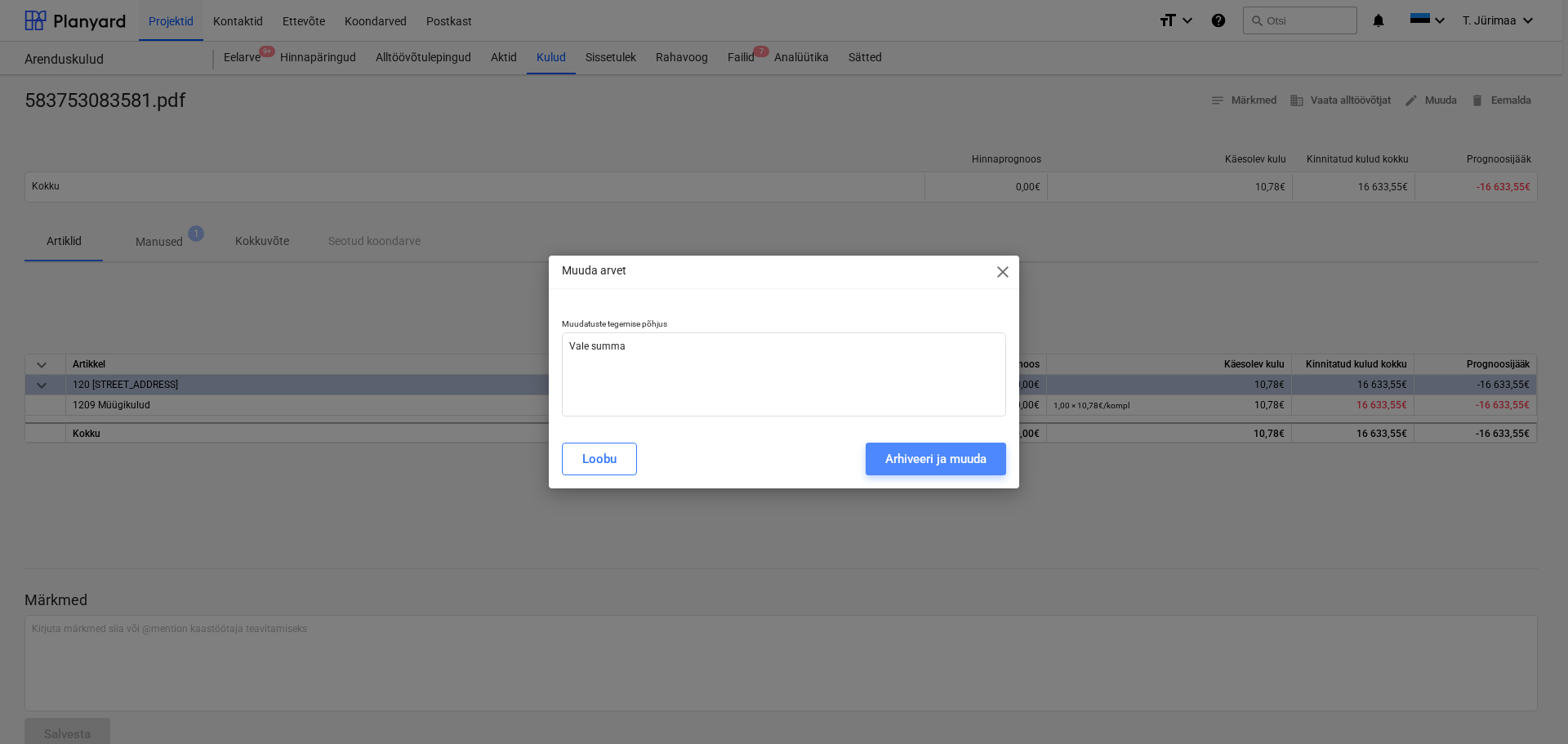
click at [905, 459] on div "Arhiveeri ja muuda" at bounding box center [936, 459] width 101 height 21
type textarea "x"
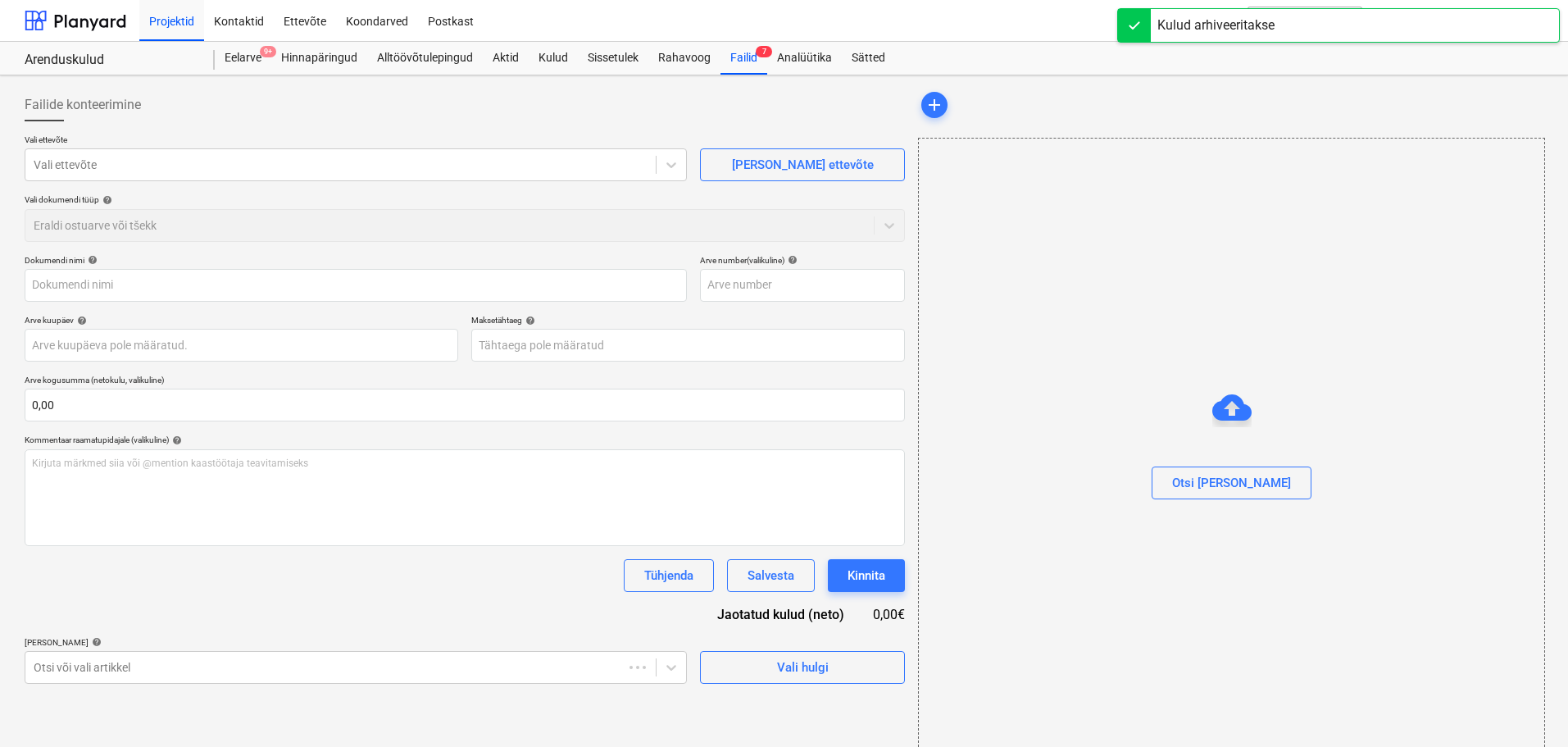
type input "583753083581.pdf"
type input "[DATE]"
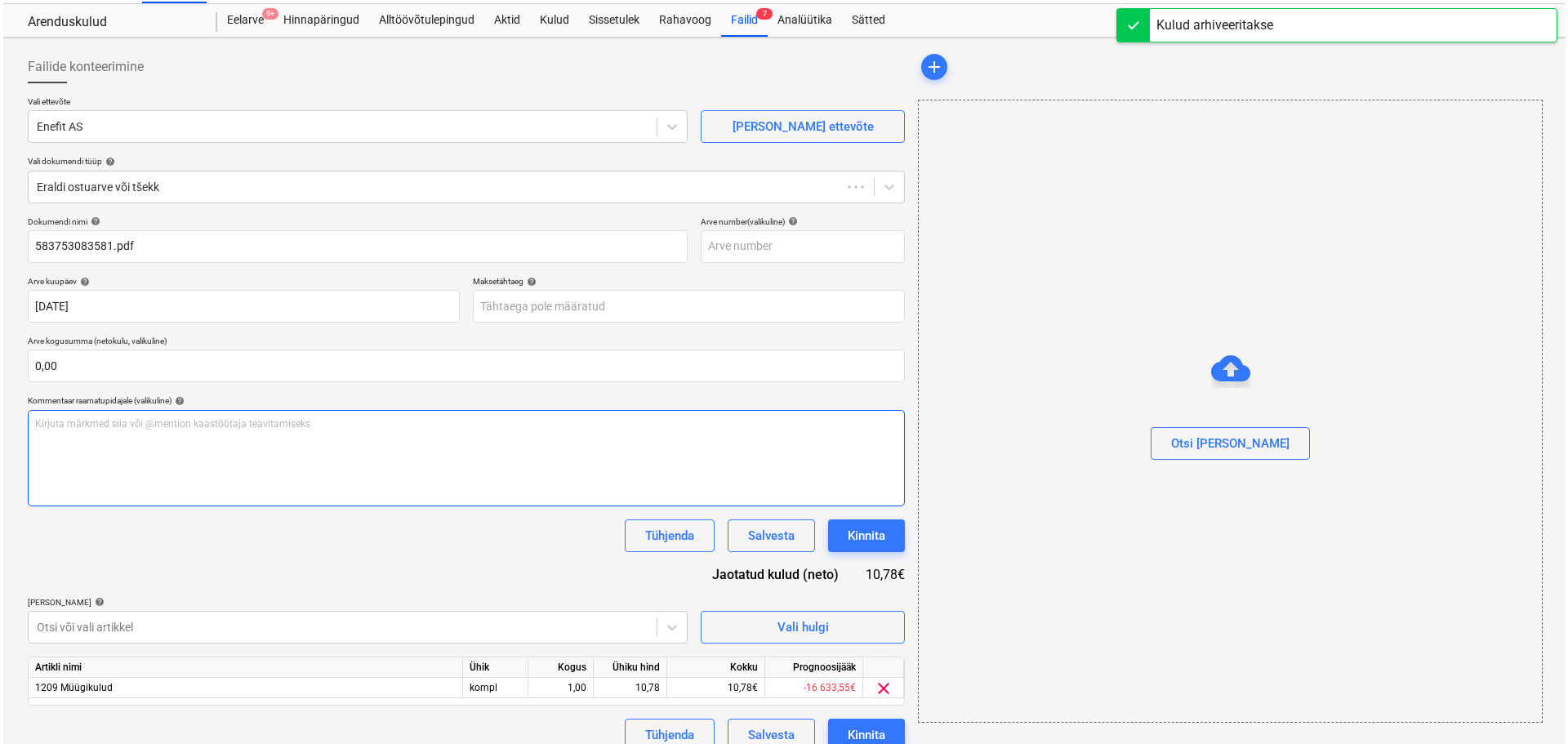
scroll to position [58, 0]
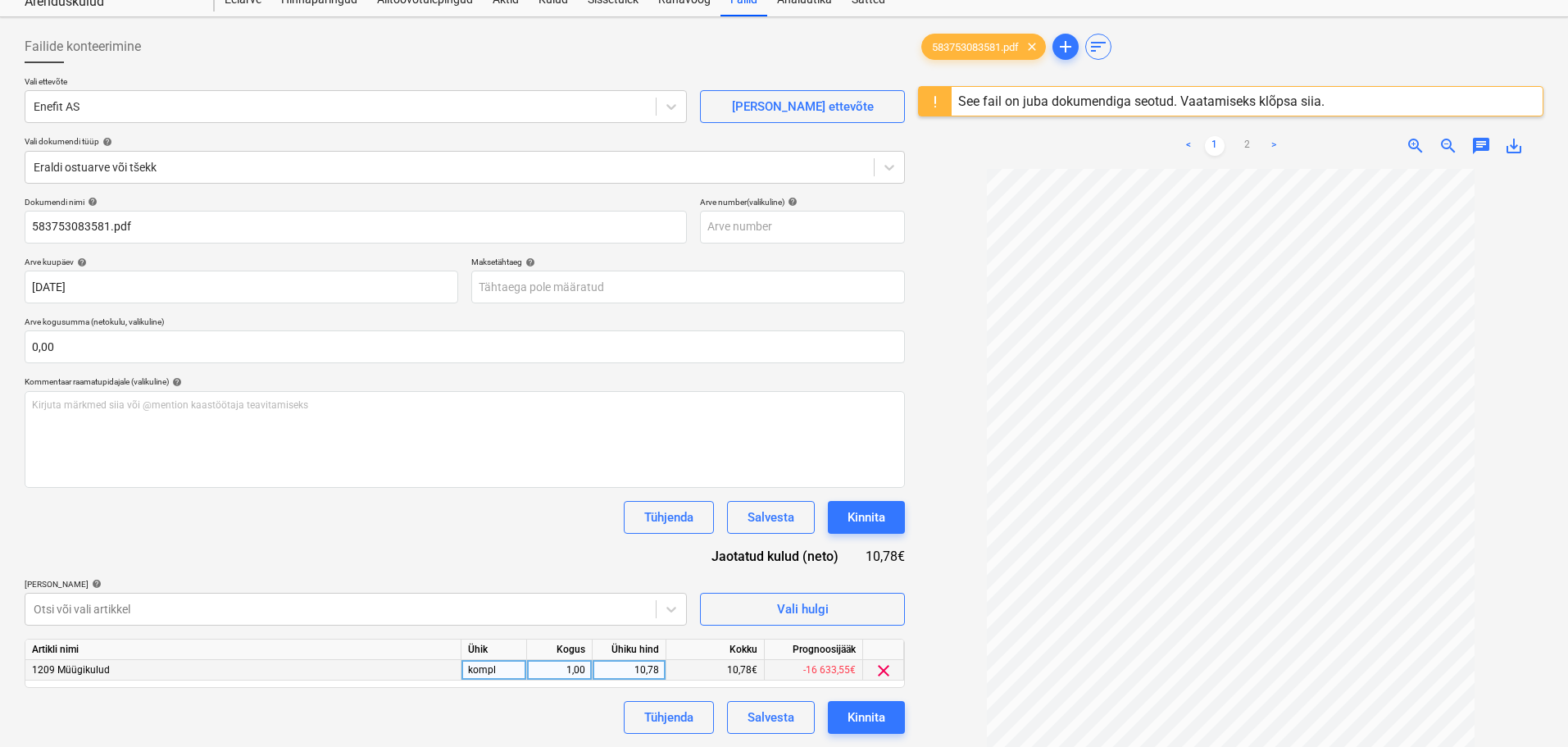
click at [616, 647] on div "10,78" at bounding box center [629, 670] width 60 height 21
type input "8,69"
click at [535, 559] on div "Dokumendi nimi help 583753083581.pdf Arve number (valikuline) help [PERSON_NAME…" at bounding box center [464, 465] width 880 height 537
click at [839, 647] on div "Failide konteerimine Vali ettevõte Enefit AS [PERSON_NAME] uus ettevõte Vali do…" at bounding box center [464, 450] width 893 height 853
click at [854, 647] on div "Kinnita" at bounding box center [867, 717] width 38 height 21
